Goal: Register for event/course

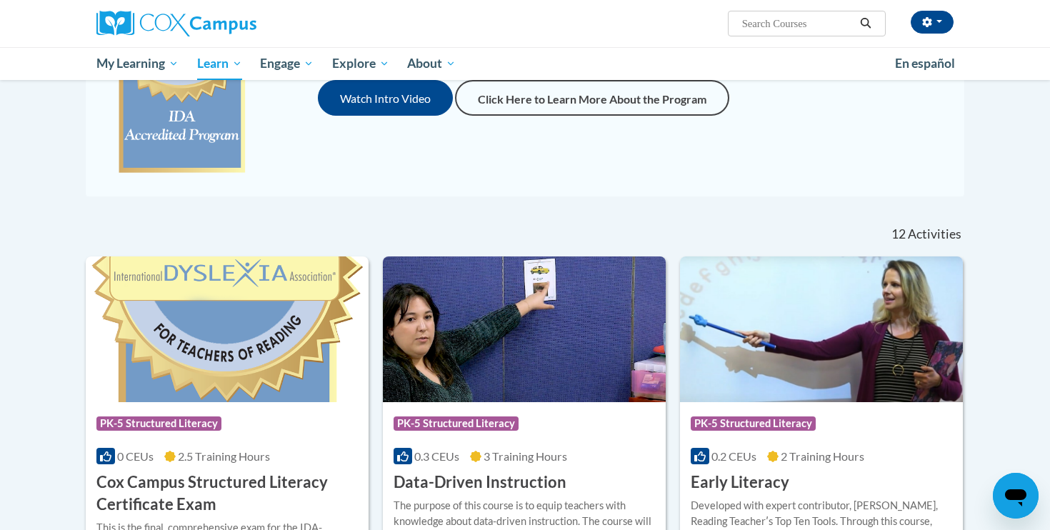
scroll to position [419, 0]
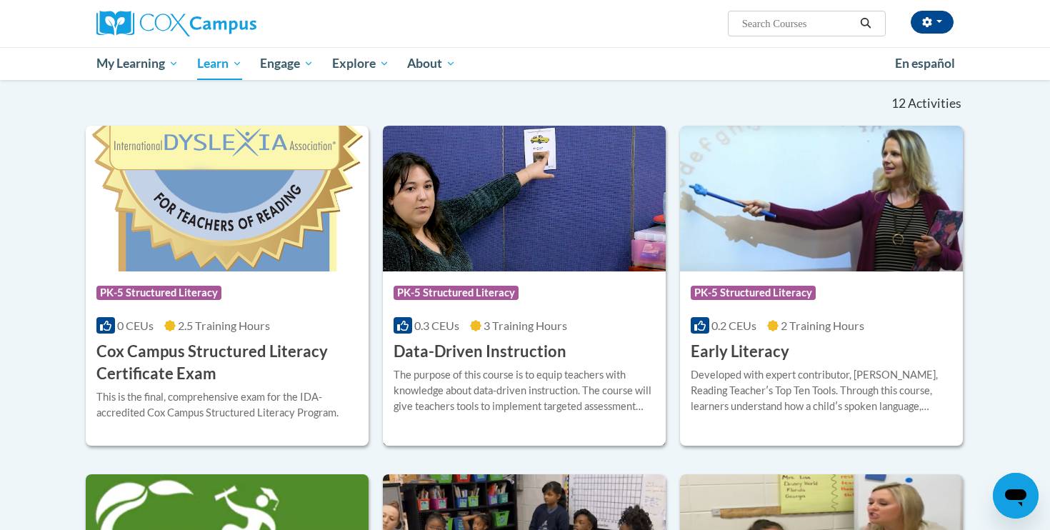
click at [465, 306] on div "Course Category: PK-5 Structured Literacy" at bounding box center [524, 295] width 261 height 32
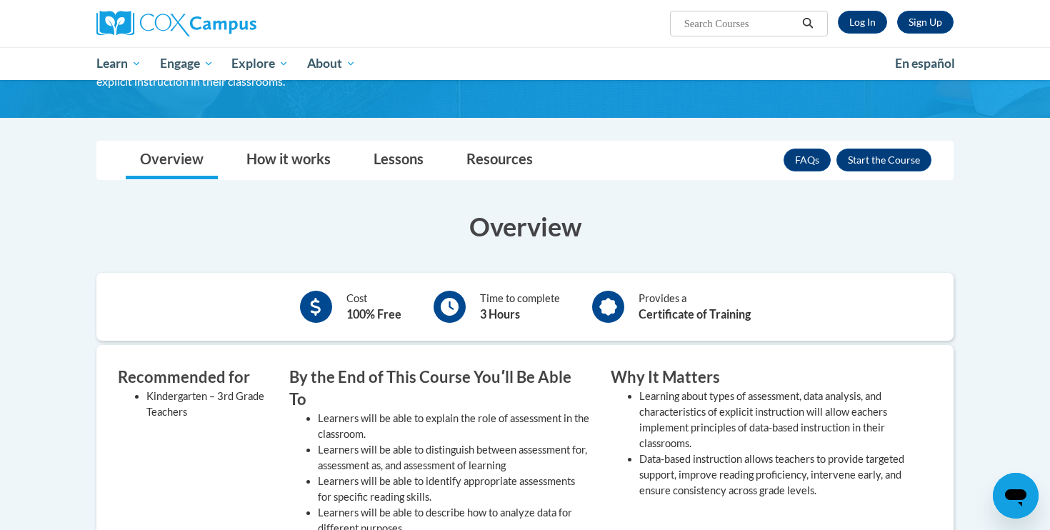
scroll to position [203, 0]
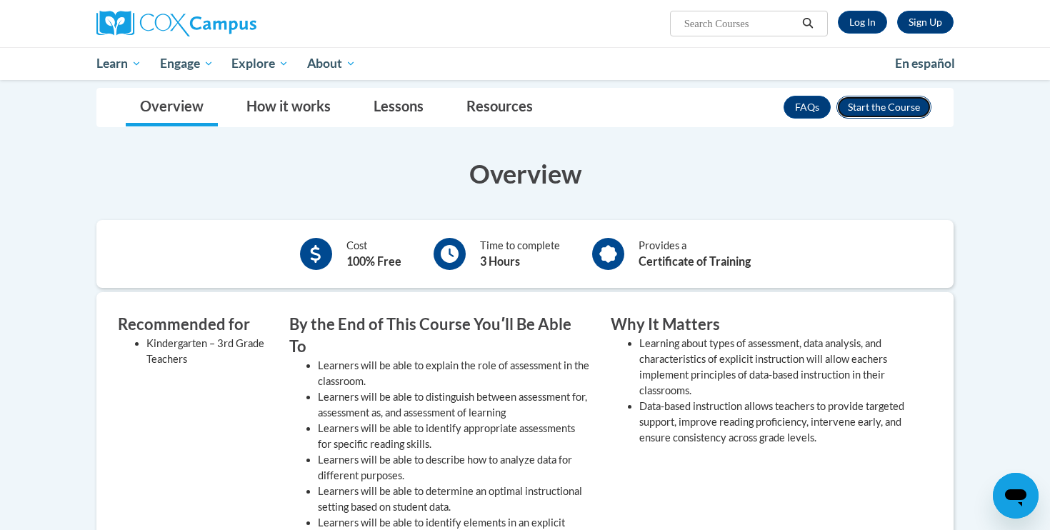
click at [872, 109] on button "Enroll" at bounding box center [884, 107] width 95 height 23
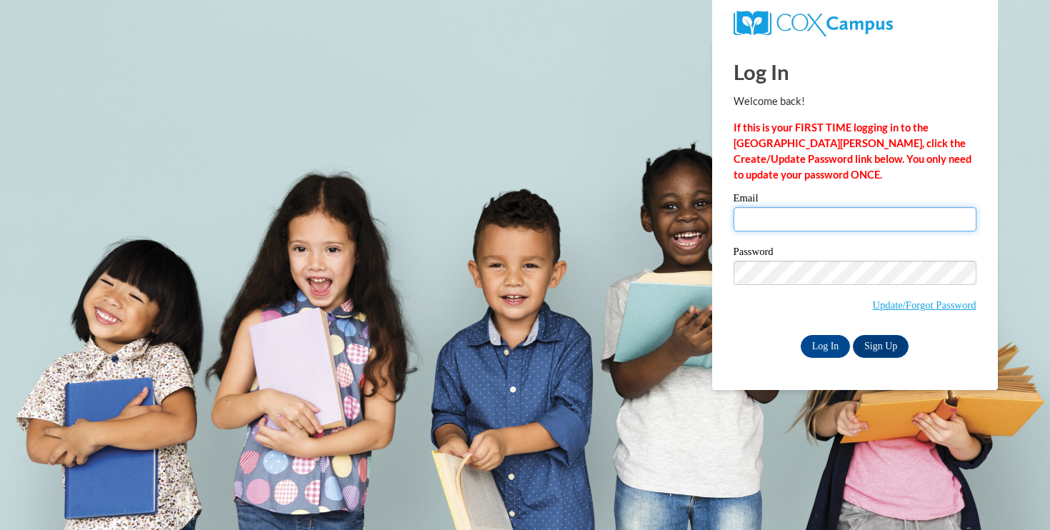
click at [815, 221] on input "Email" at bounding box center [855, 219] width 243 height 24
type input "[EMAIL_ADDRESS][DOMAIN_NAME]"
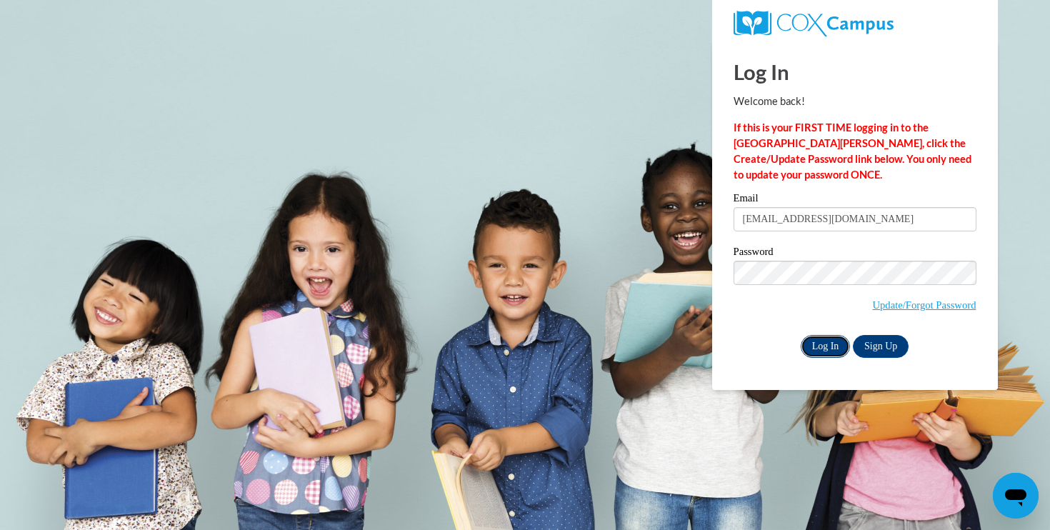
click at [816, 344] on input "Log In" at bounding box center [826, 346] width 50 height 23
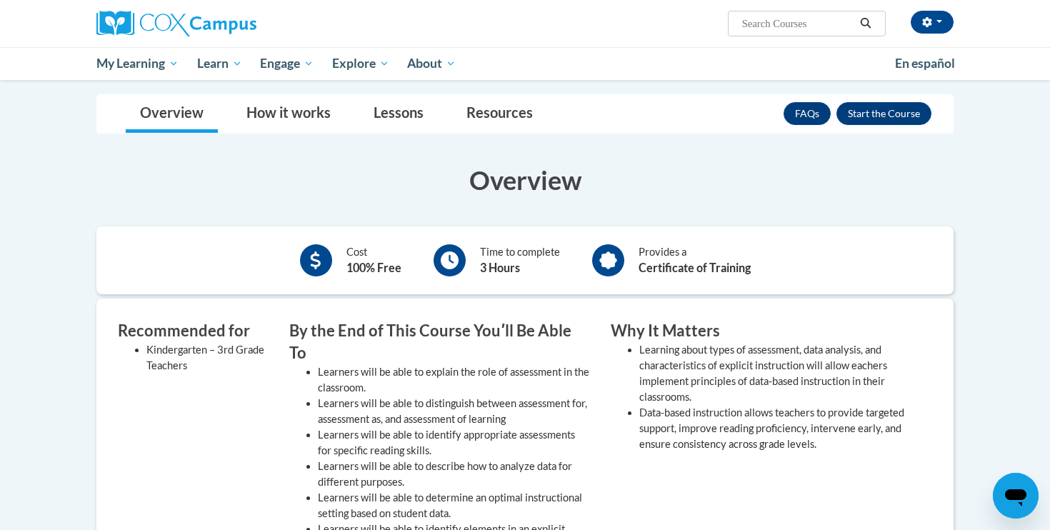
scroll to position [114, 0]
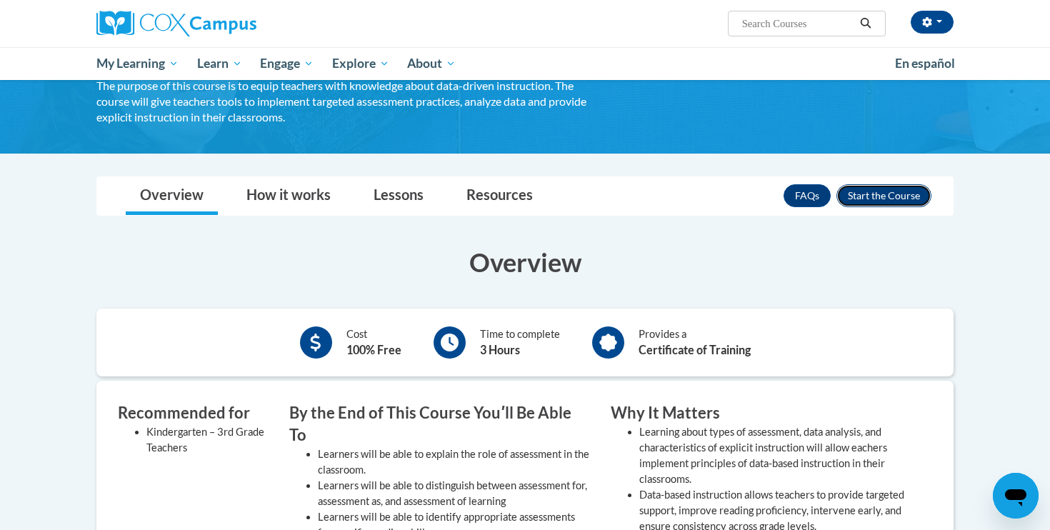
click at [862, 194] on button "Enroll" at bounding box center [884, 195] width 95 height 23
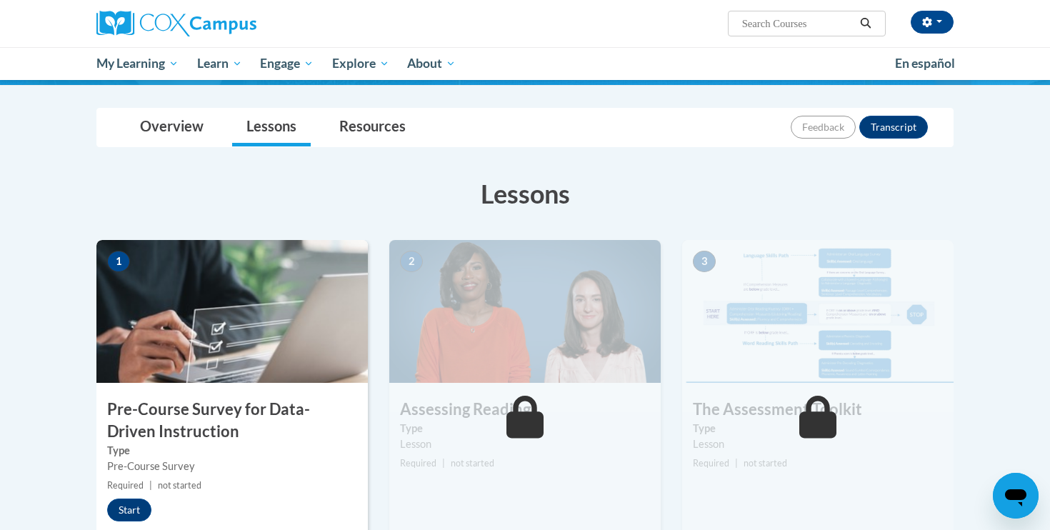
scroll to position [285, 0]
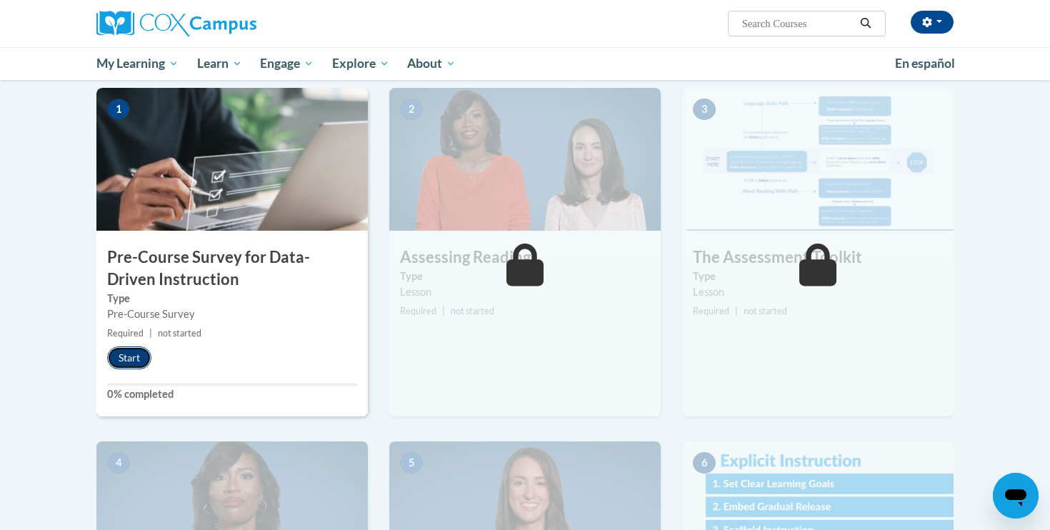
click at [128, 362] on button "Start" at bounding box center [129, 358] width 44 height 23
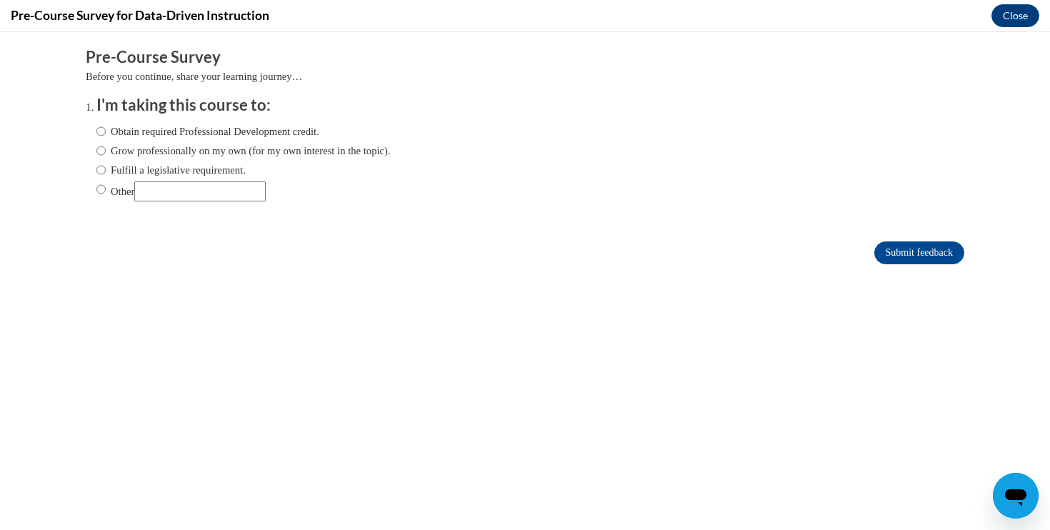
scroll to position [0, 0]
click at [101, 132] on input "Obtain required Professional Development credit." at bounding box center [100, 132] width 9 height 16
radio input "true"
click at [101, 154] on input "Grow professionally on my own (for my own interest in the topic)." at bounding box center [100, 151] width 9 height 16
radio input "true"
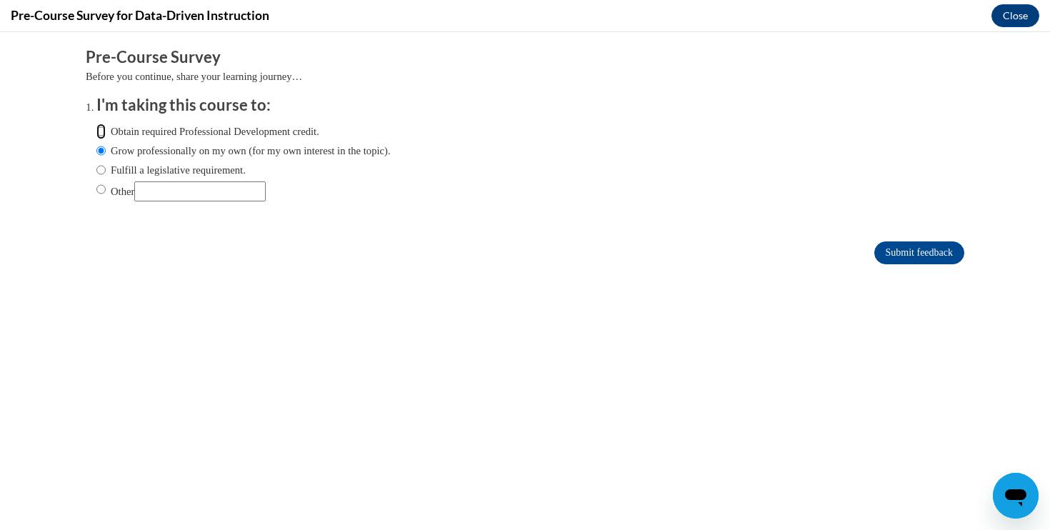
click at [101, 134] on input "Obtain required Professional Development credit." at bounding box center [100, 132] width 9 height 16
radio input "true"
click at [908, 258] on input "Submit feedback" at bounding box center [919, 252] width 90 height 23
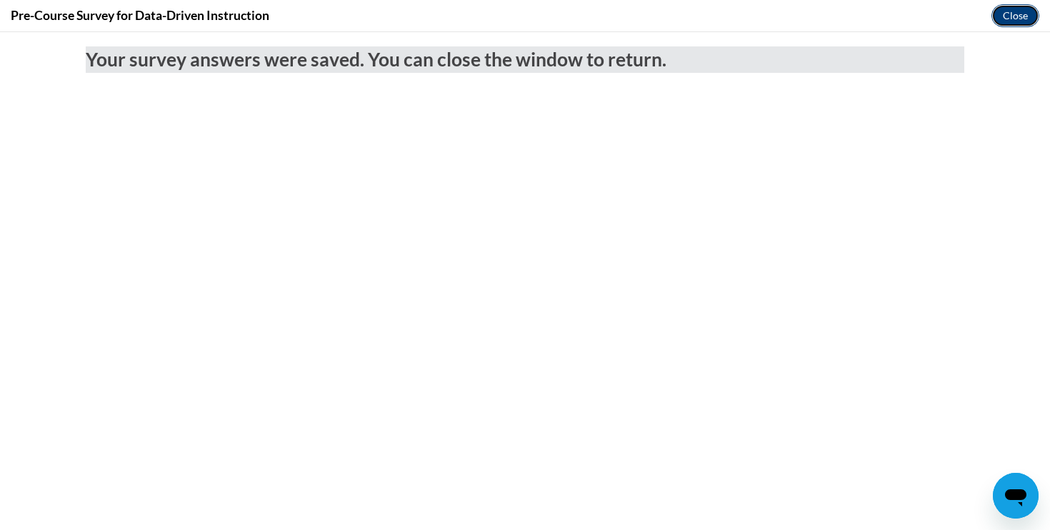
click at [1007, 20] on button "Close" at bounding box center [1016, 15] width 48 height 23
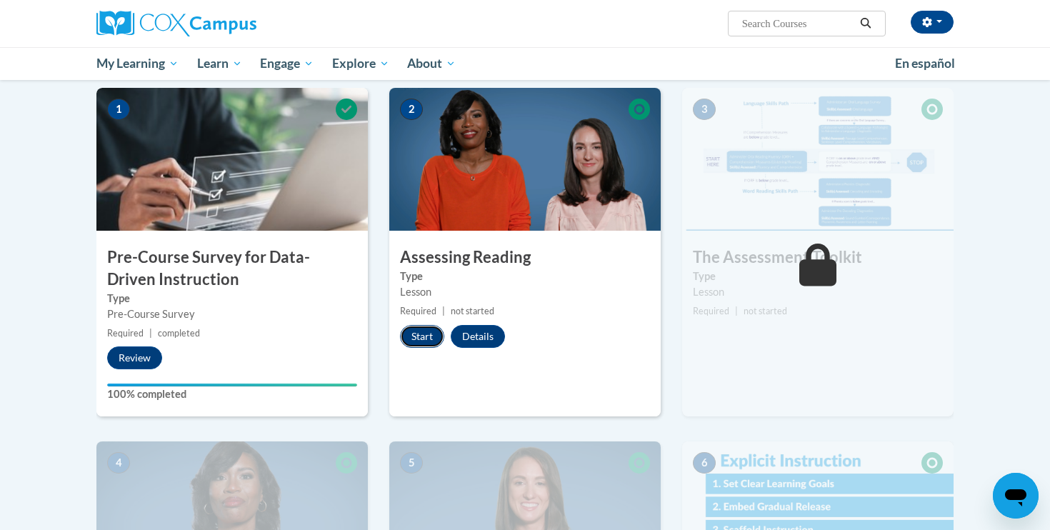
click at [415, 335] on button "Start" at bounding box center [422, 336] width 44 height 23
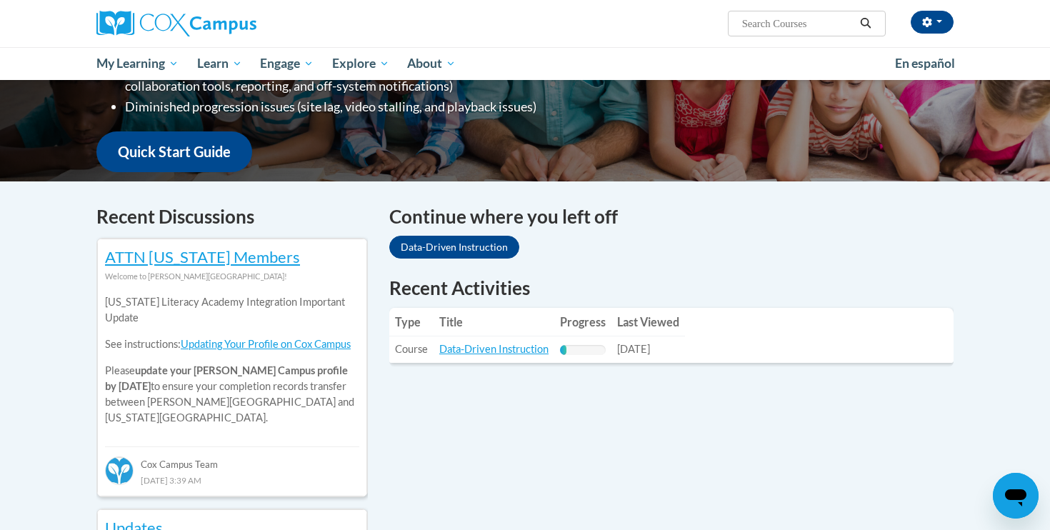
scroll to position [338, 0]
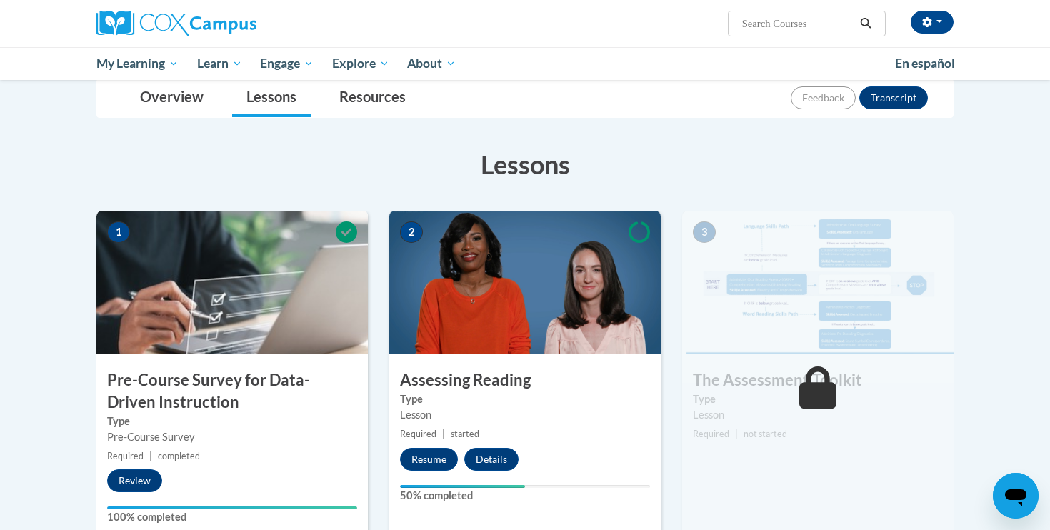
scroll to position [178, 0]
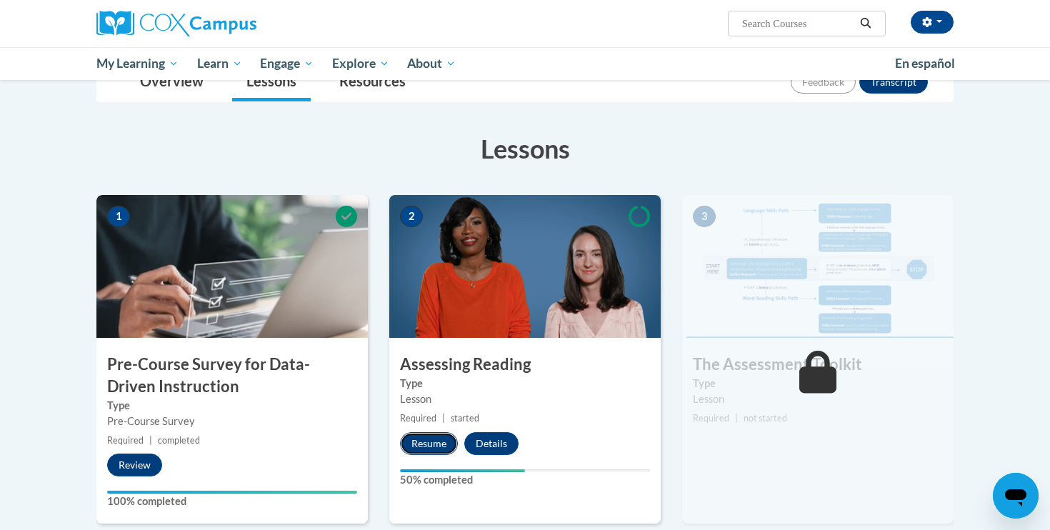
click at [427, 445] on button "Resume" at bounding box center [429, 443] width 58 height 23
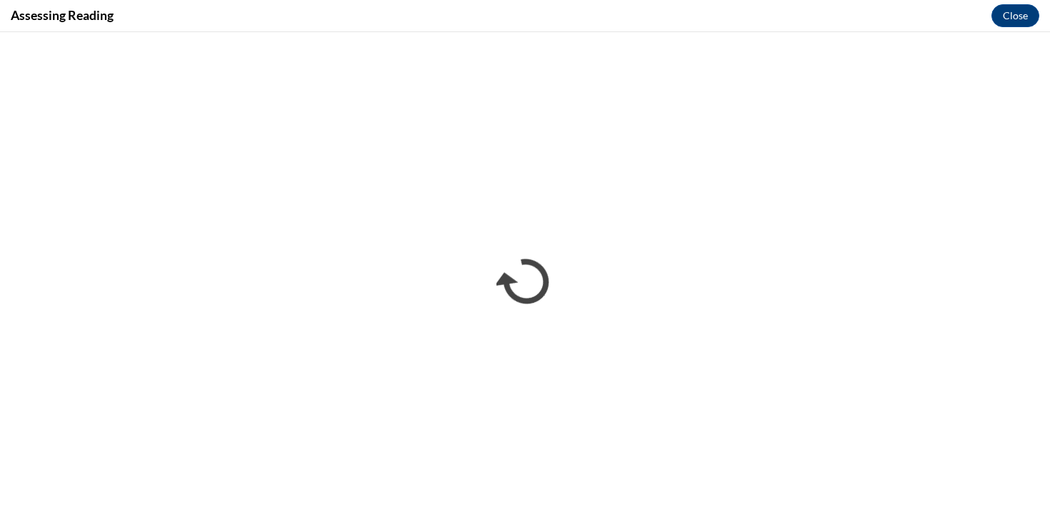
scroll to position [0, 0]
